Goal: Transaction & Acquisition: Purchase product/service

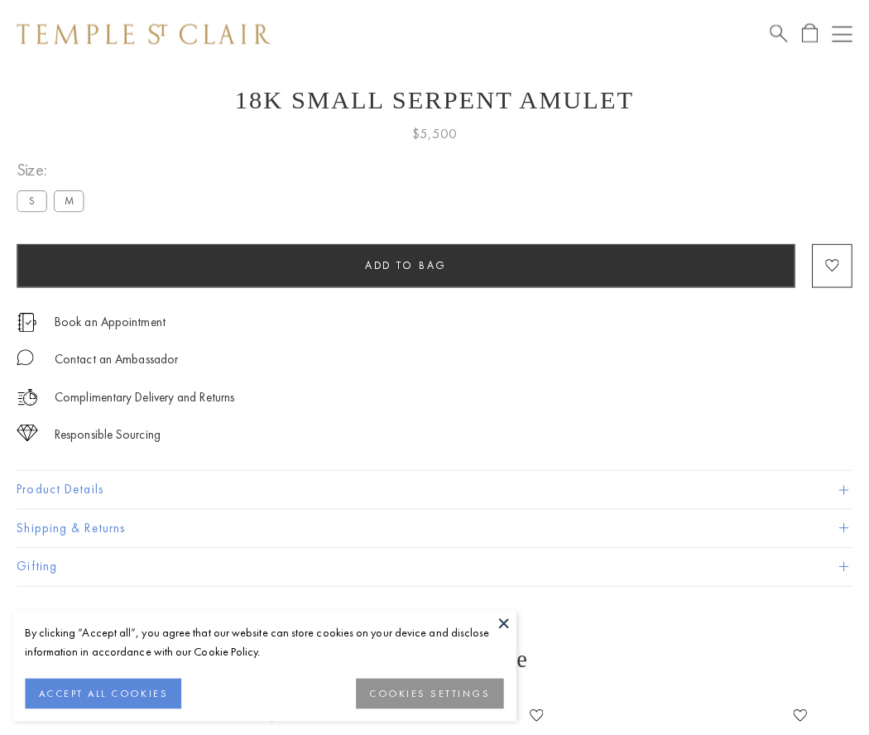
scroll to position [62, 0]
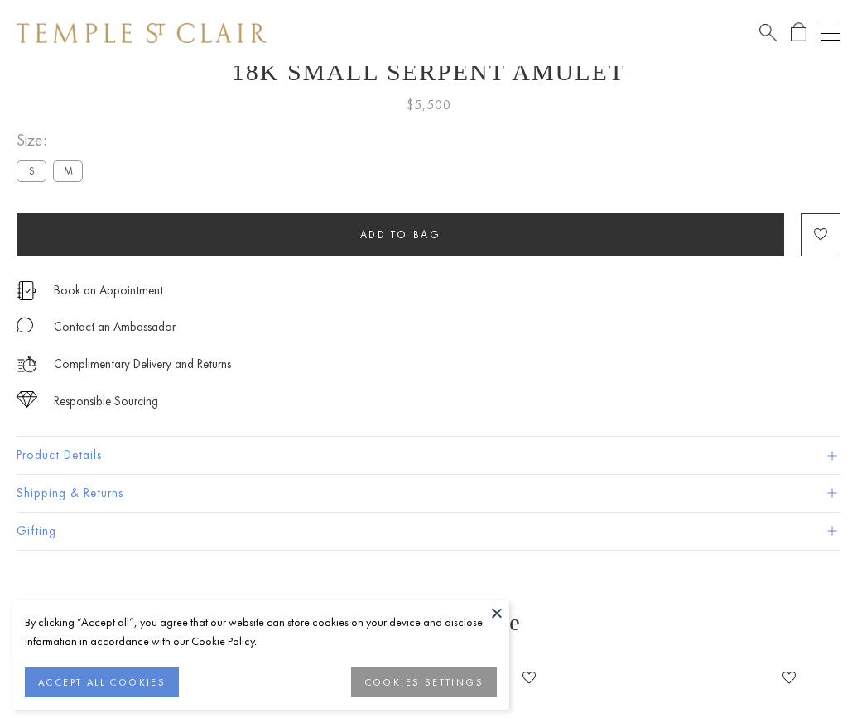
click at [400, 234] on span "Add to bag" at bounding box center [400, 235] width 81 height 14
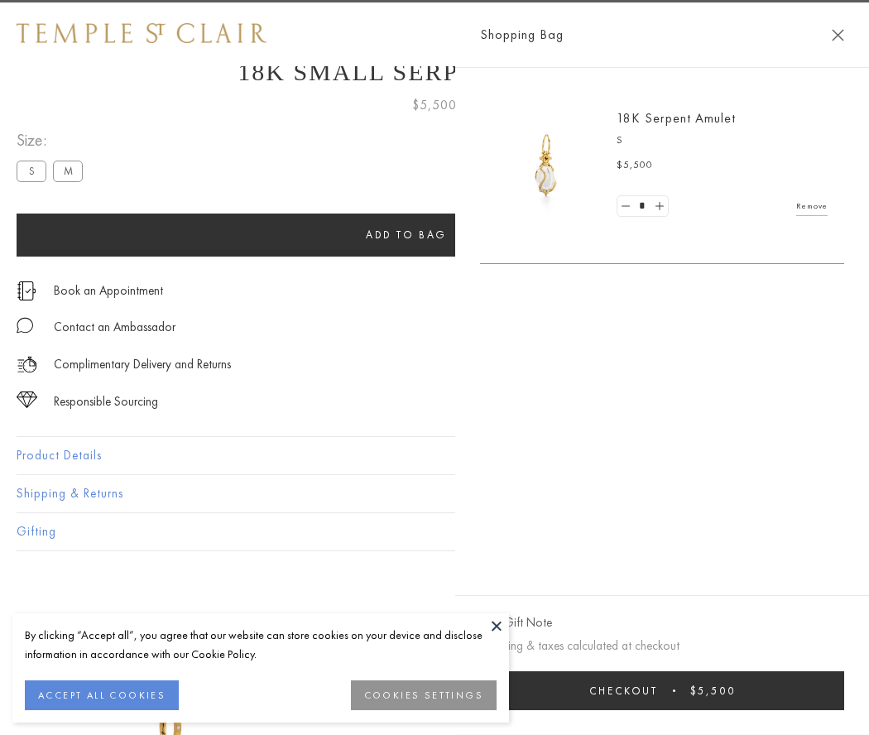
click at [720, 690] on button "Checkout $5,500" at bounding box center [662, 690] width 364 height 39
